Goal: Information Seeking & Learning: Learn about a topic

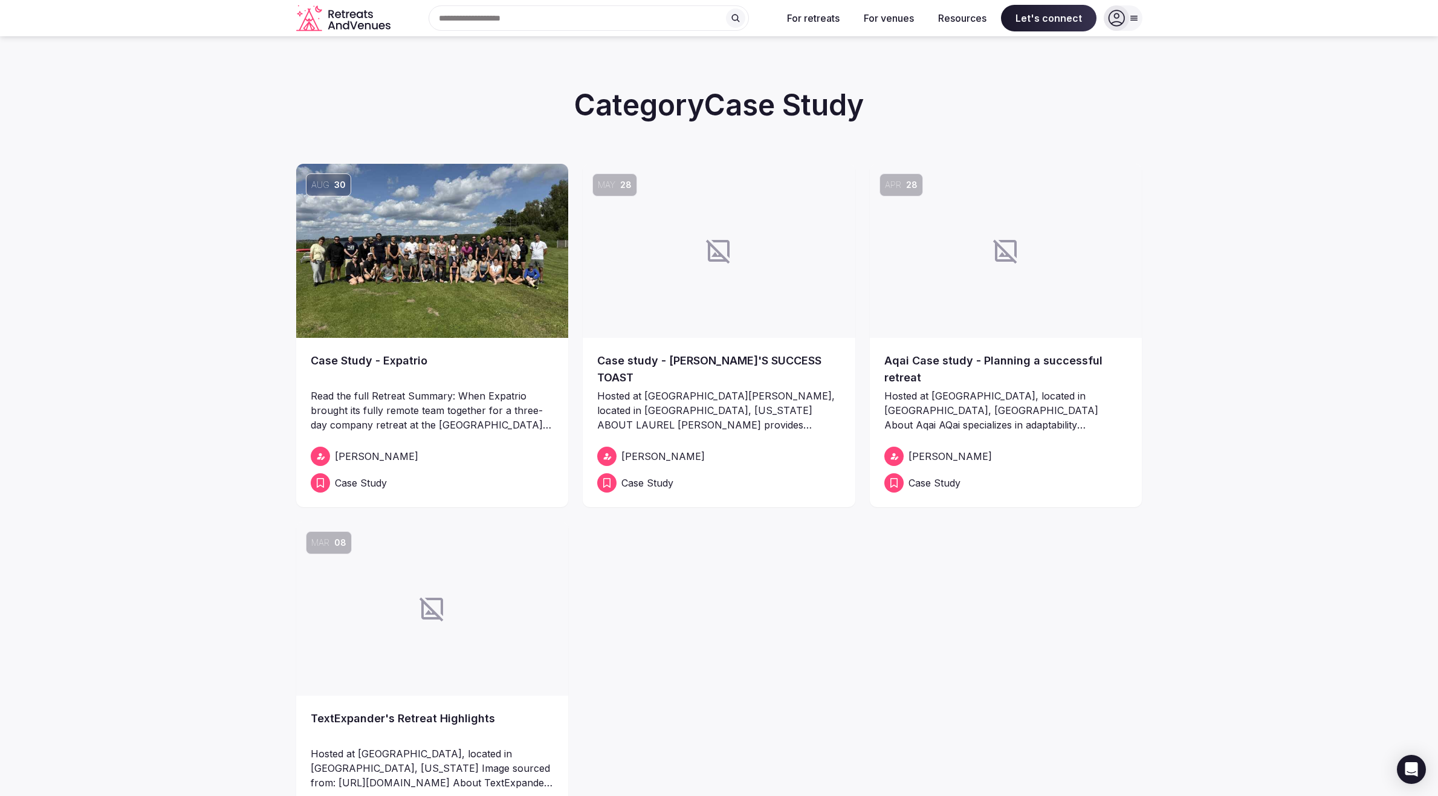
click at [402, 360] on link "Case Study - Expatrio" at bounding box center [433, 370] width 244 height 34
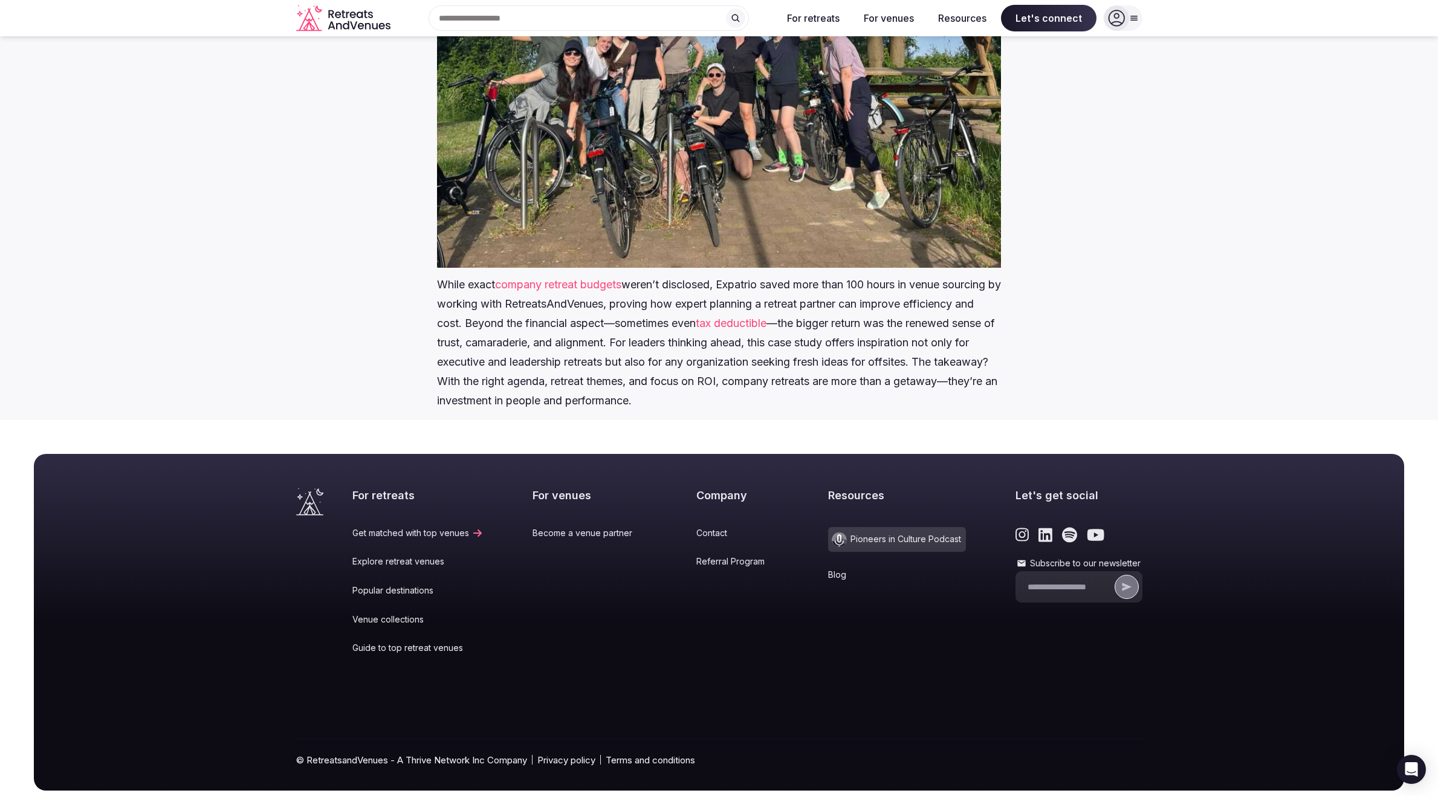
scroll to position [1110, 0]
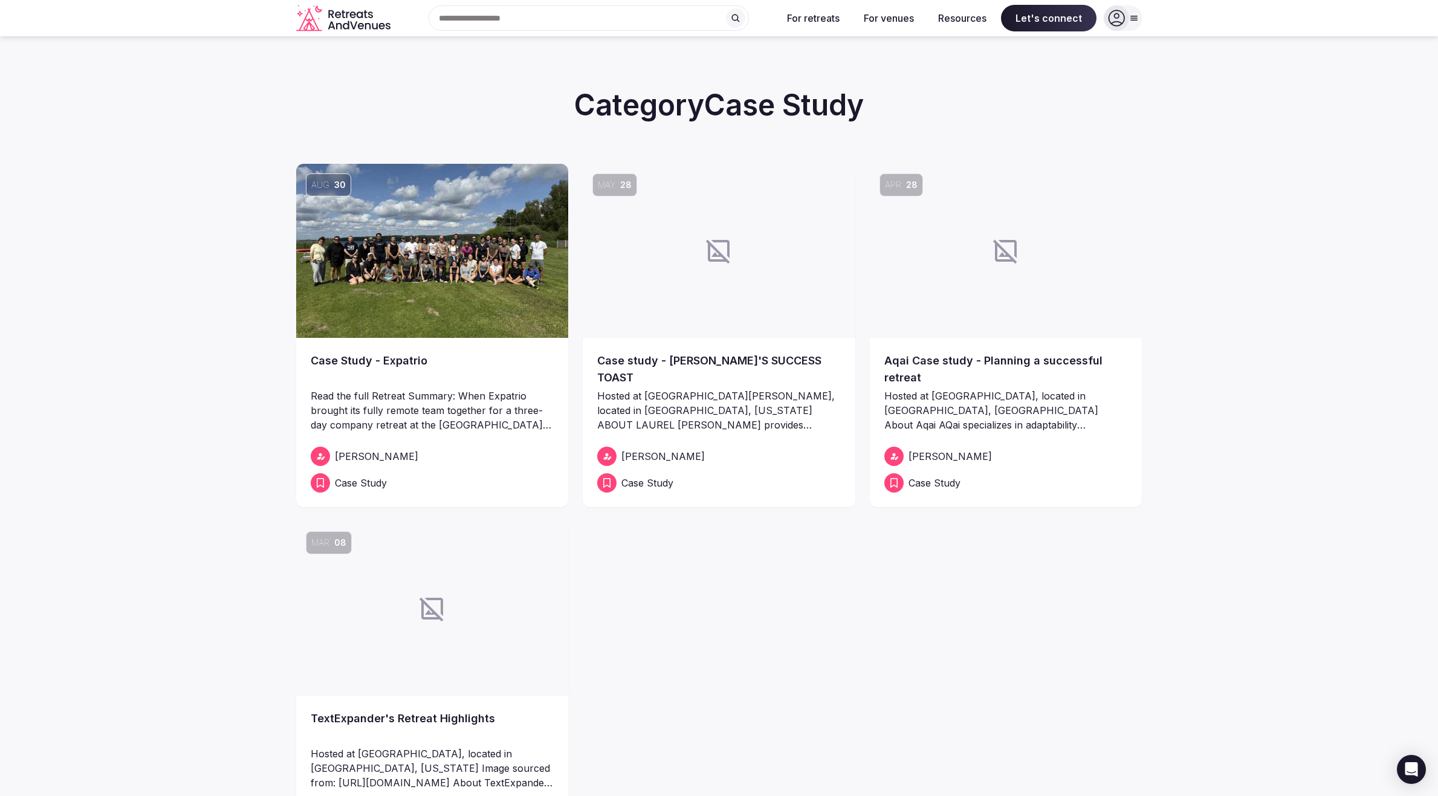
click at [687, 365] on link "Case study - LAUREL'S SUCCESS TOAST" at bounding box center [719, 370] width 244 height 34
click at [989, 365] on link "Aqai Case study - Planning a successful retreat" at bounding box center [1007, 370] width 244 height 34
click at [366, 718] on link "TextExpander's Retreat Highlights" at bounding box center [433, 727] width 244 height 34
